Goal: Entertainment & Leisure: Consume media (video, audio)

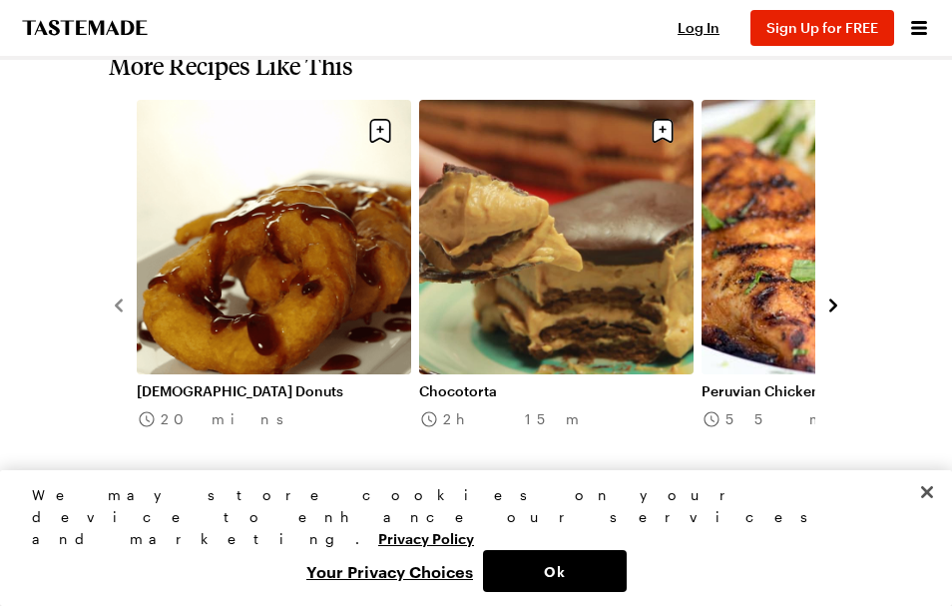
scroll to position [2295, 0]
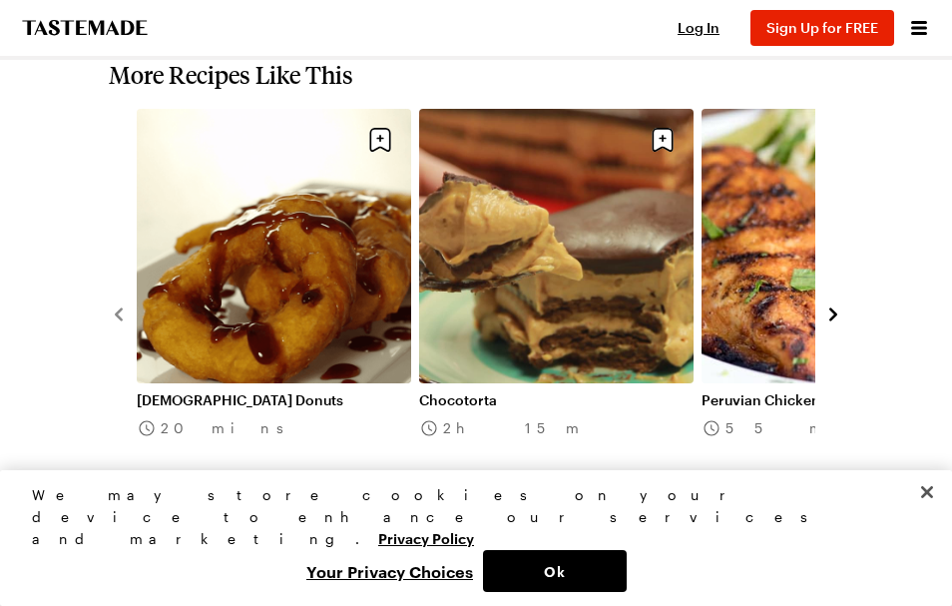
click at [824, 304] on icon "navigate to next item" at bounding box center [833, 314] width 20 height 20
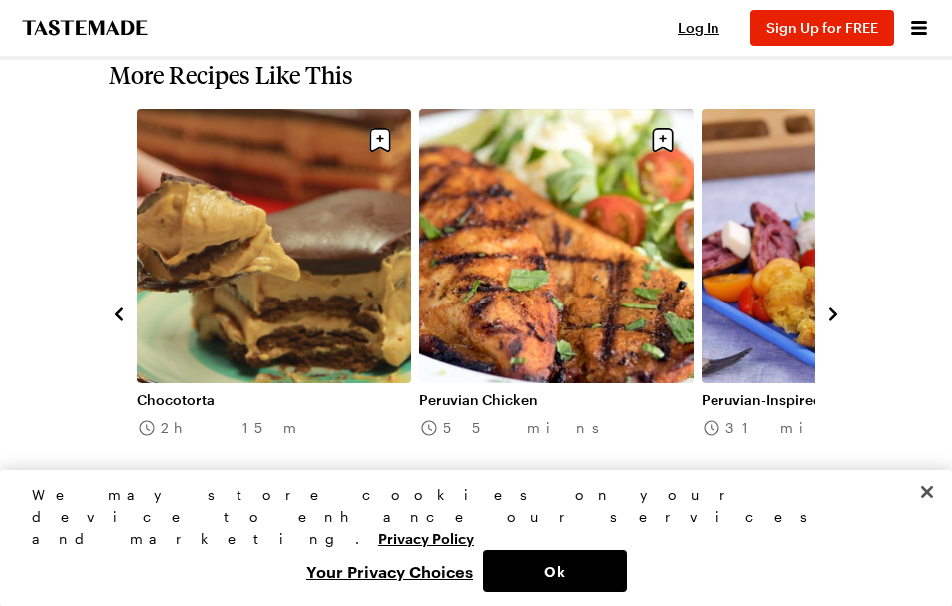
drag, startPoint x: 824, startPoint y: 280, endPoint x: 874, endPoint y: 314, distance: 60.3
click at [823, 304] on icon "navigate to next item" at bounding box center [833, 314] width 20 height 20
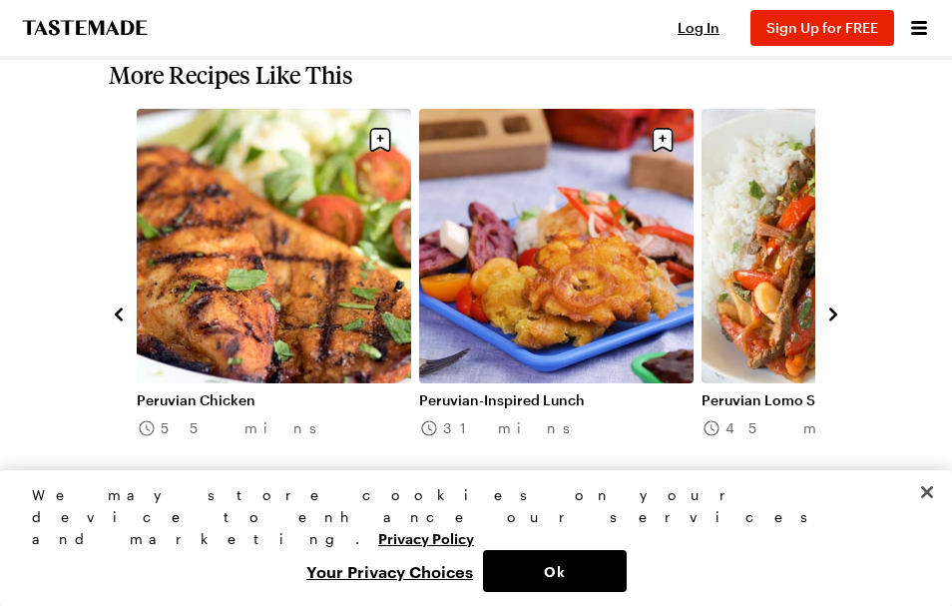
click at [825, 304] on icon "navigate to next item" at bounding box center [833, 314] width 20 height 20
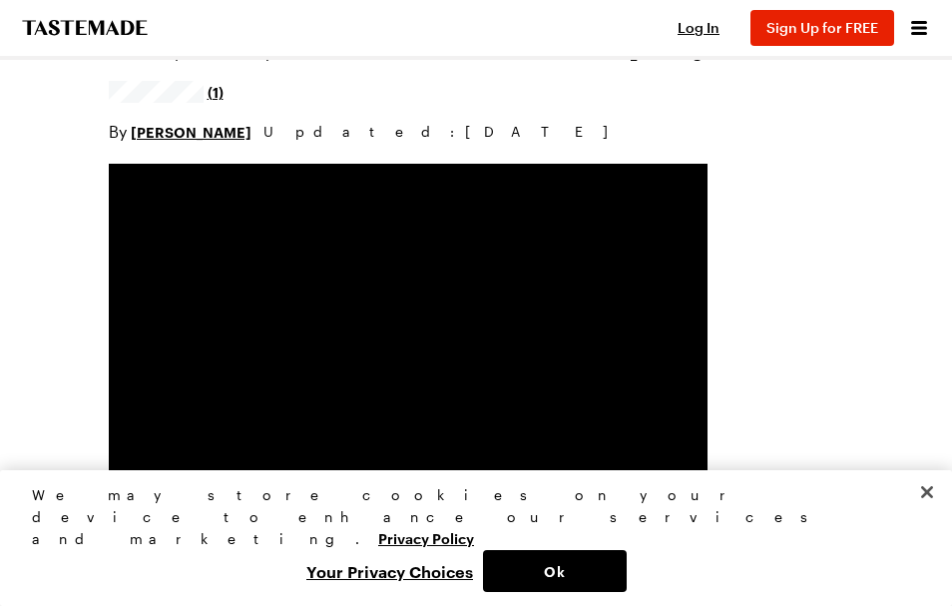
scroll to position [299, 0]
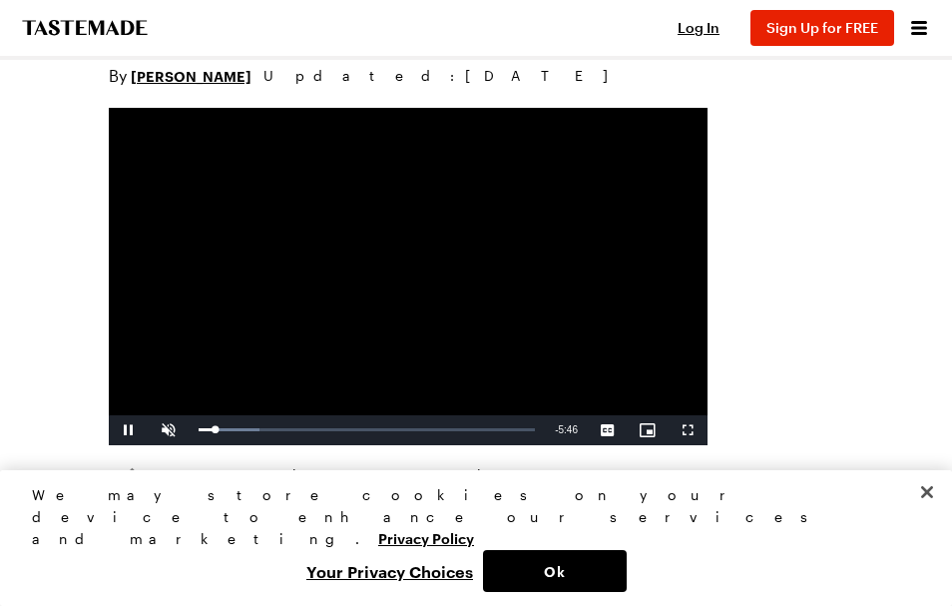
click at [473, 435] on div "Loaded : 19.21% 4:57 0:20" at bounding box center [367, 430] width 356 height 30
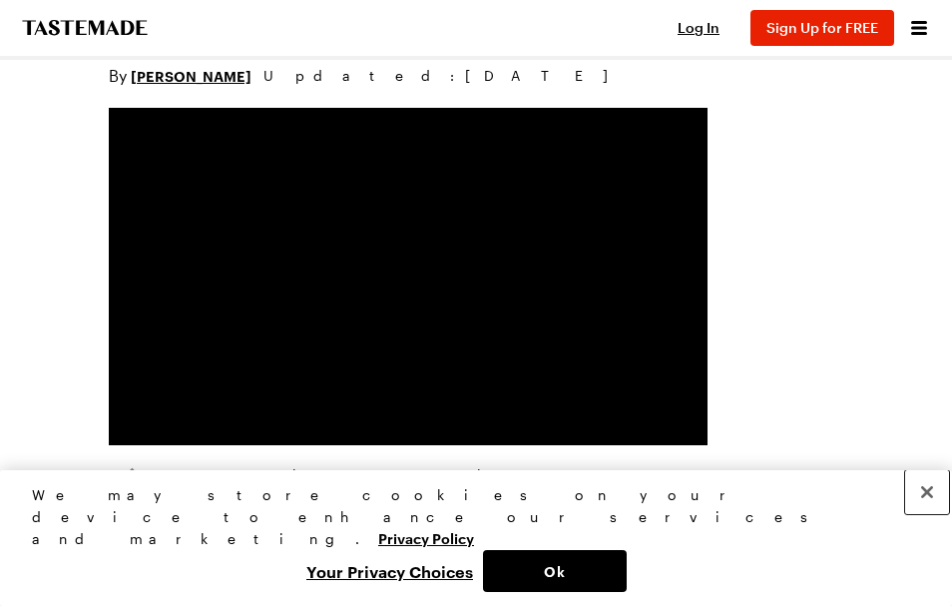
click at [935, 514] on button "Close" at bounding box center [927, 492] width 44 height 44
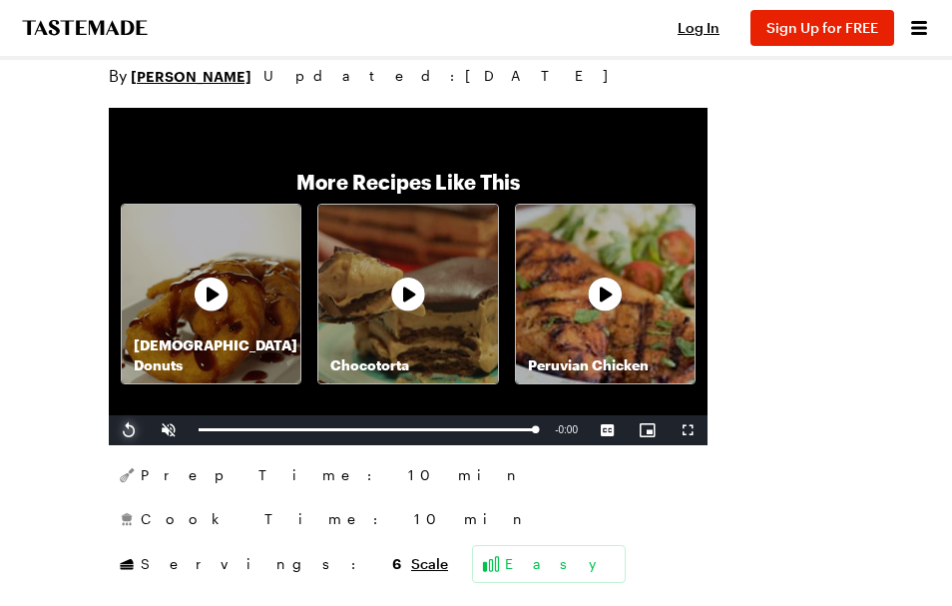
click at [132, 430] on span "Video Player" at bounding box center [129, 430] width 40 height 0
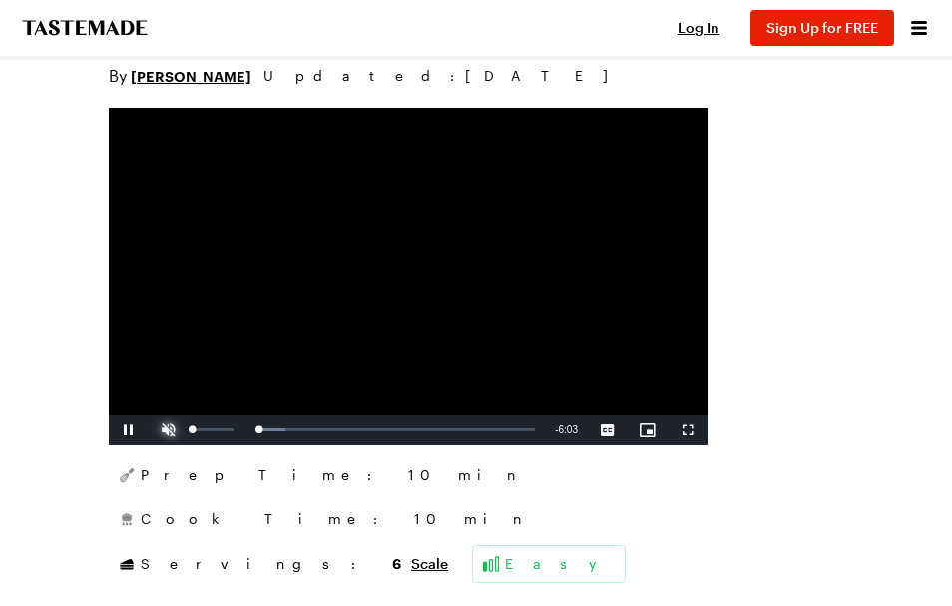
click at [164, 430] on span "Video Player" at bounding box center [169, 430] width 40 height 0
drag, startPoint x: 238, startPoint y: 426, endPoint x: 288, endPoint y: 426, distance: 50.9
click at [288, 426] on div "Pause Mute 100% Current Time 0:02 / Duration 6:03 Loaded : 9.92% 1:09 0:02 Stre…" at bounding box center [408, 430] width 599 height 30
